Goal: Task Accomplishment & Management: Manage account settings

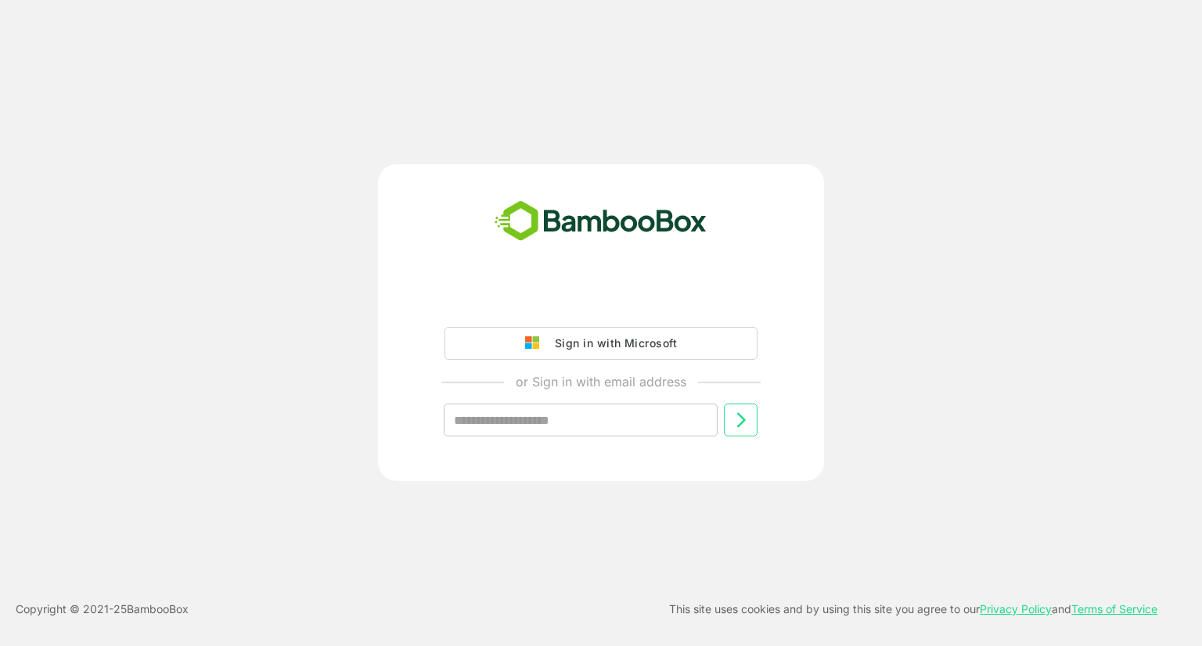
click at [563, 336] on div "Sign in with Microsoft" at bounding box center [612, 343] width 130 height 20
click at [567, 343] on div "Sign in with Microsoft" at bounding box center [612, 343] width 130 height 20
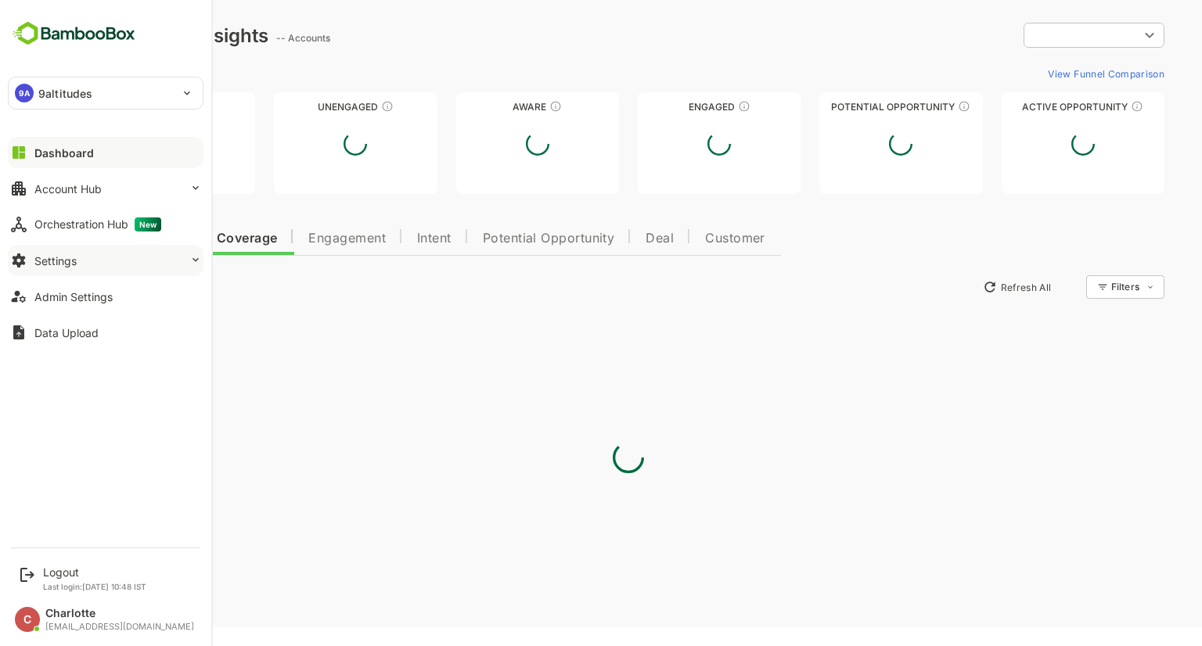
click at [31, 261] on button "Settings" at bounding box center [106, 260] width 196 height 31
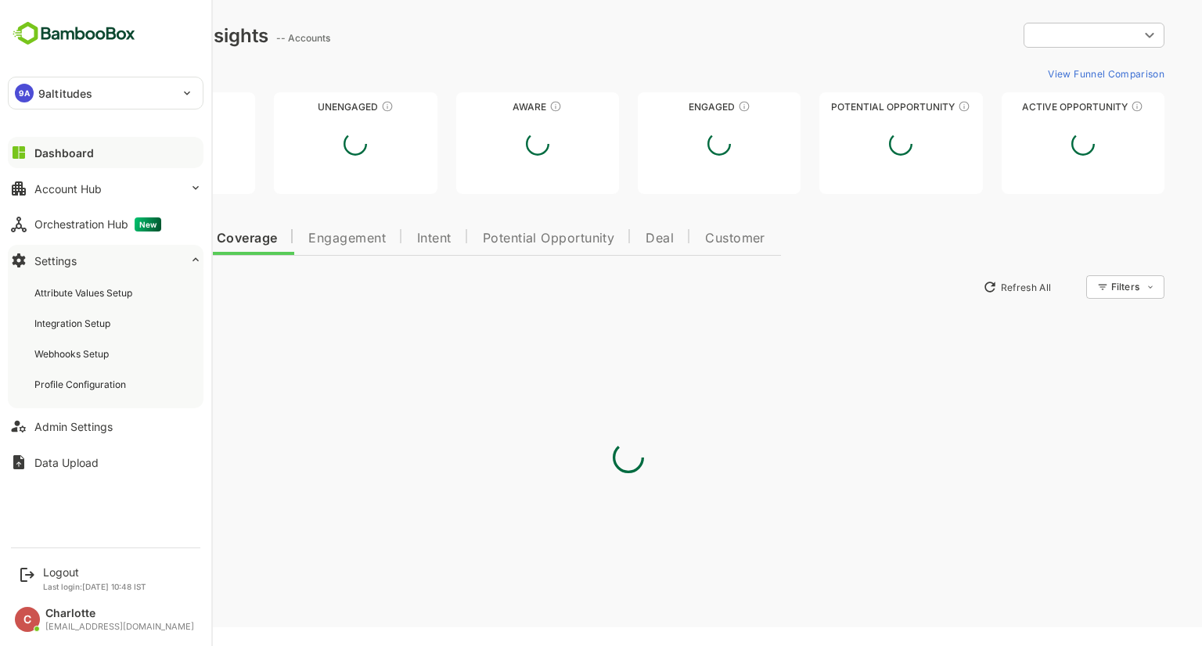
type input "**********"
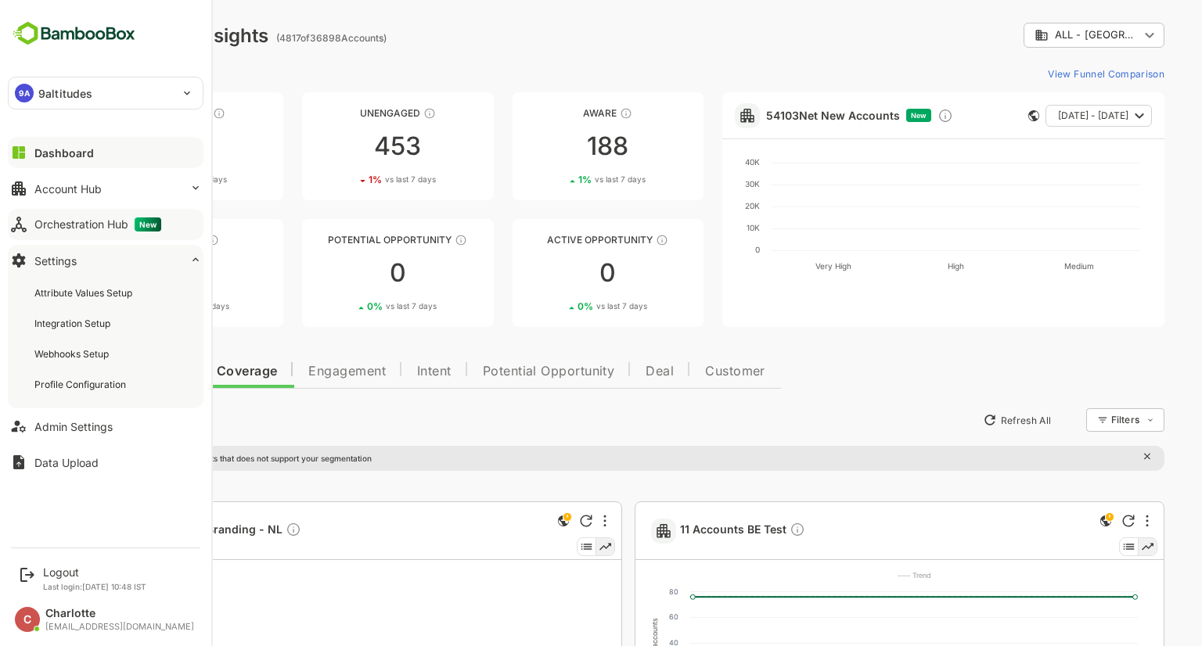
click at [95, 218] on div "Orchestration Hub New" at bounding box center [97, 225] width 127 height 14
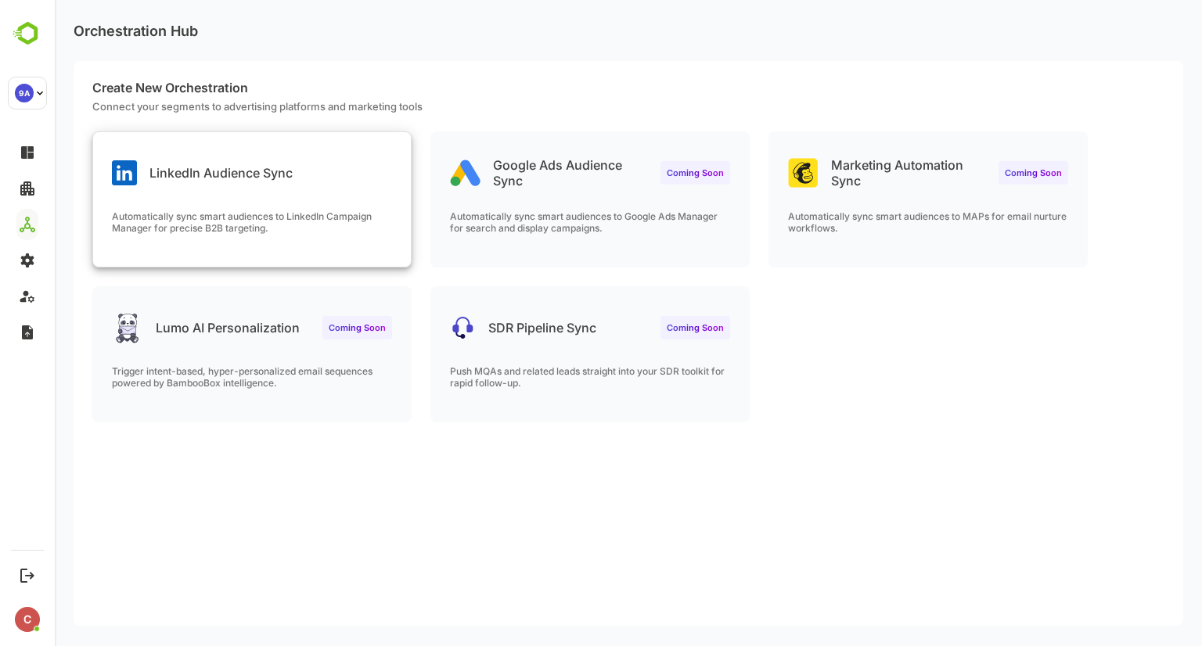
click at [221, 214] on p "Automatically sync smart audiences to LinkedIn Campaign Manager for precise B2B…" at bounding box center [252, 221] width 280 height 23
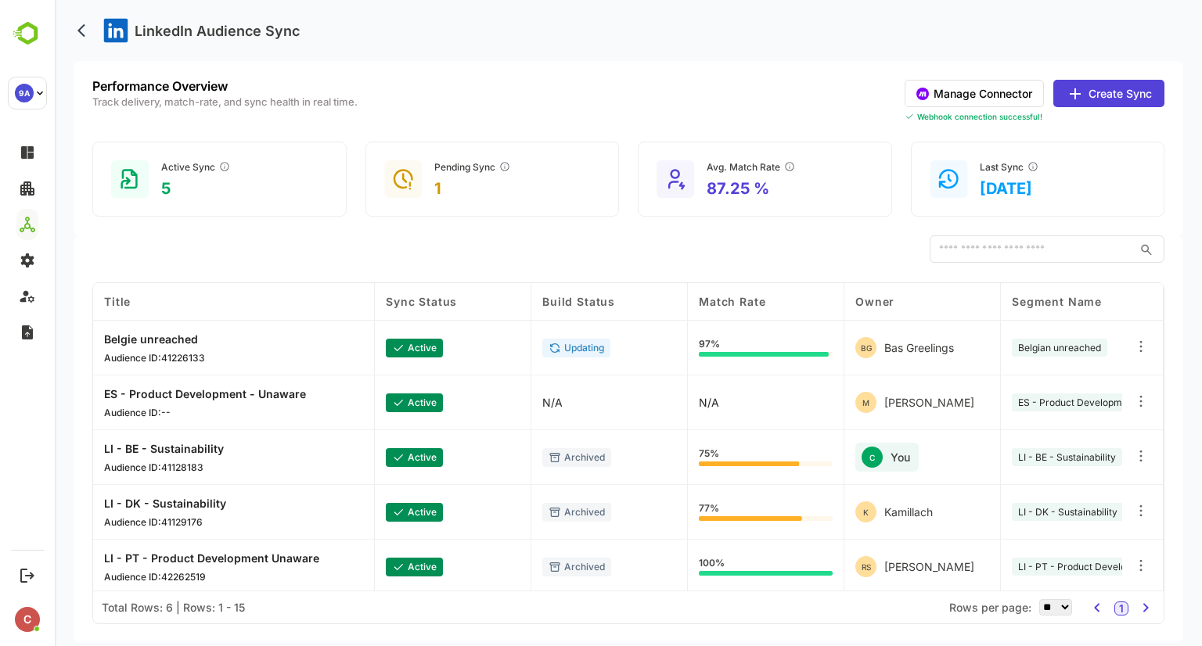
click at [977, 93] on button "Manage Connector" at bounding box center [974, 93] width 139 height 27
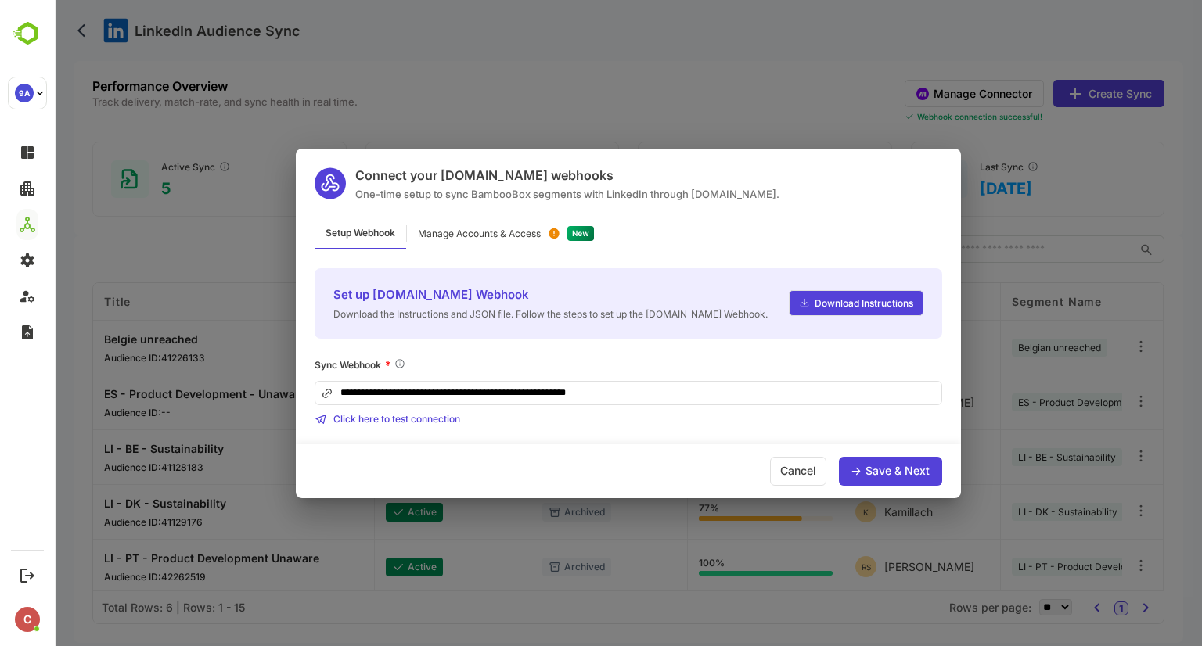
click at [508, 237] on div "Manage Accounts & Access" at bounding box center [479, 233] width 123 height 9
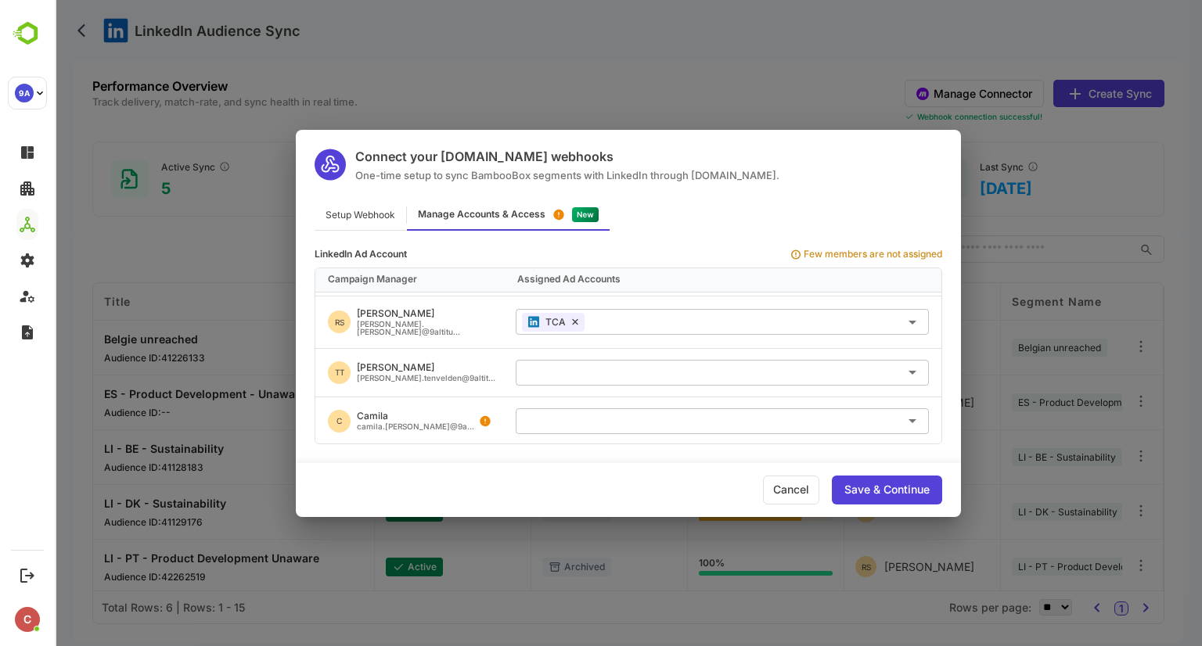
scroll to position [310, 0]
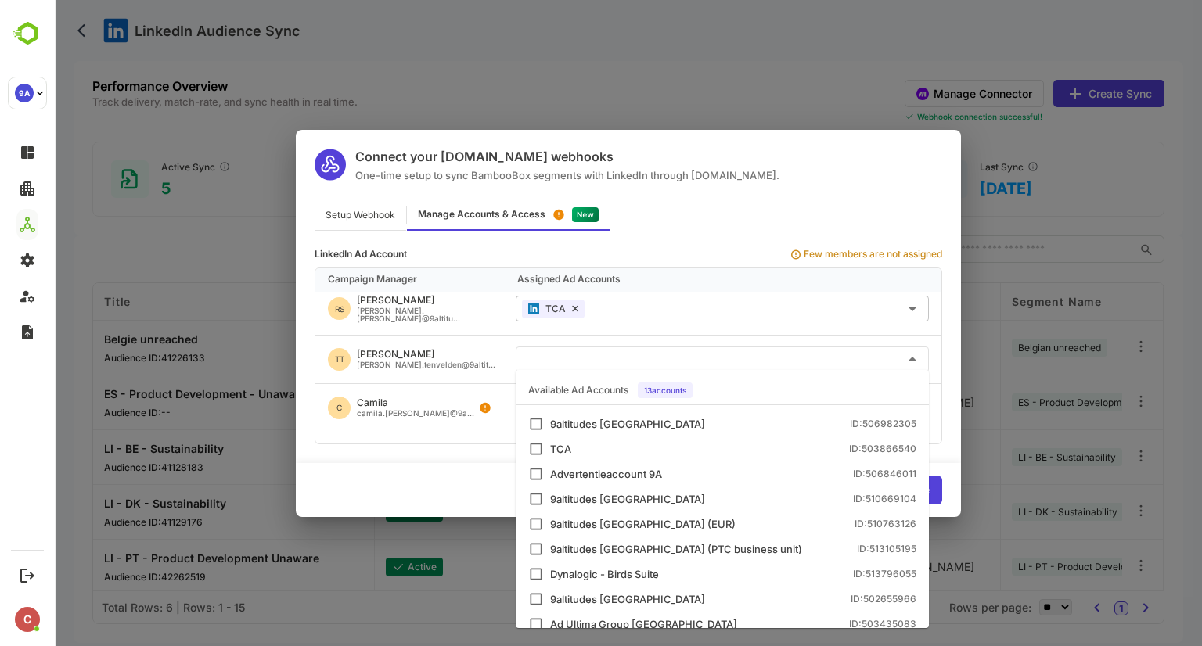
click at [559, 357] on input "text" at bounding box center [722, 360] width 401 height 26
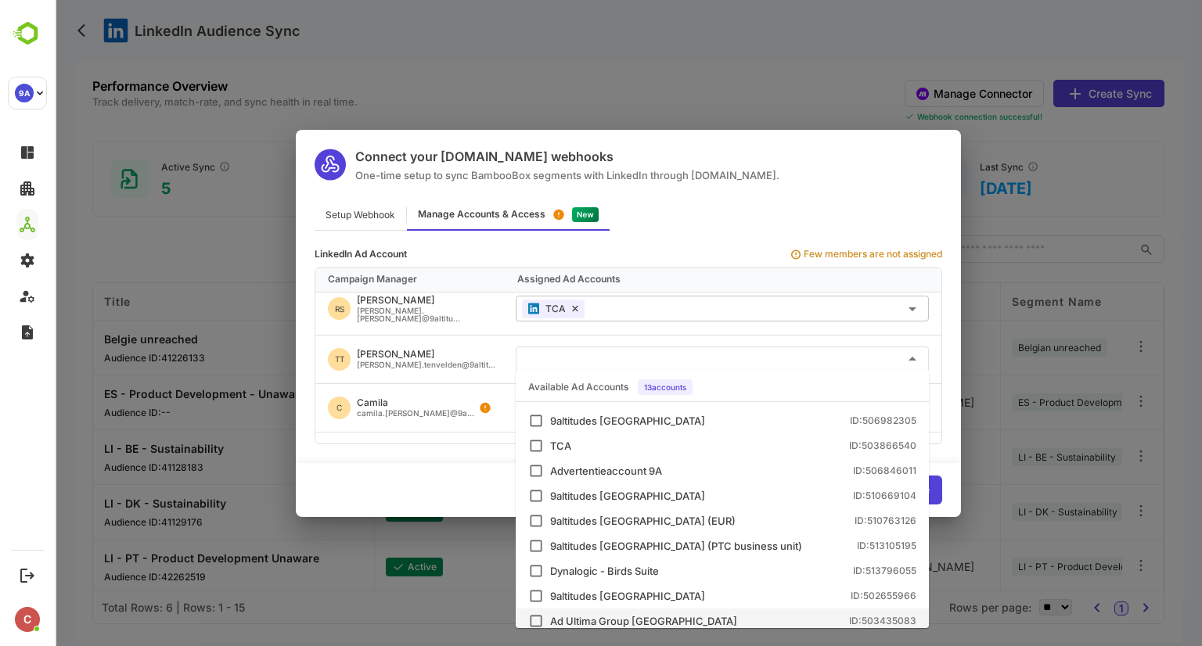
scroll to position [0, 0]
